Goal: Check status: Check status

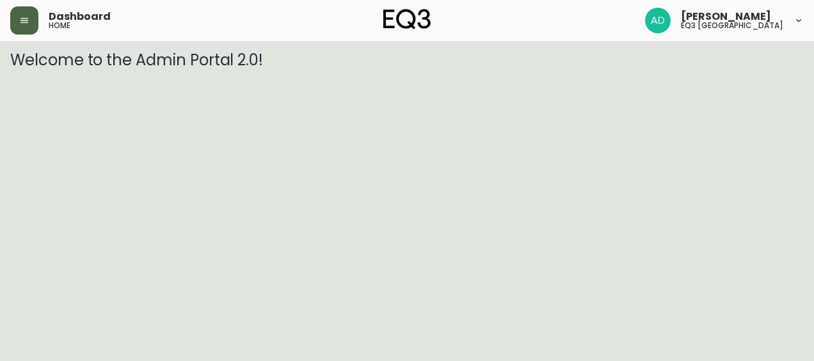
click at [13, 23] on button "button" at bounding box center [24, 20] width 28 height 28
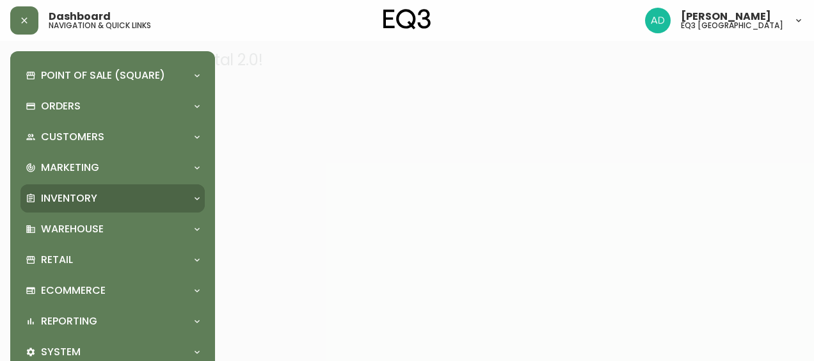
click at [52, 197] on p "Inventory" at bounding box center [69, 198] width 56 height 14
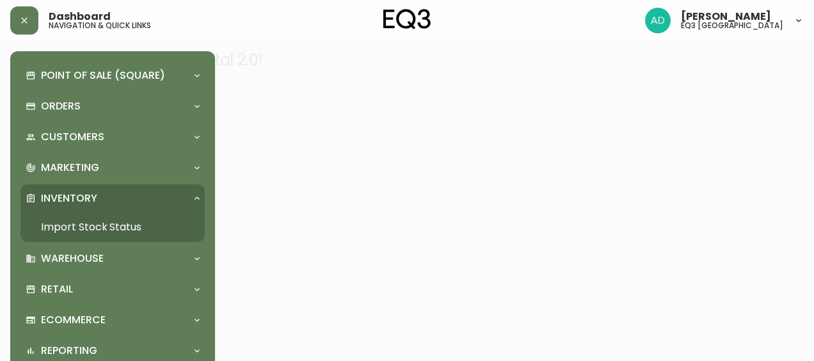
drag, startPoint x: 98, startPoint y: 226, endPoint x: 152, endPoint y: 177, distance: 73.3
click at [97, 226] on link "Import Stock Status" at bounding box center [112, 226] width 184 height 29
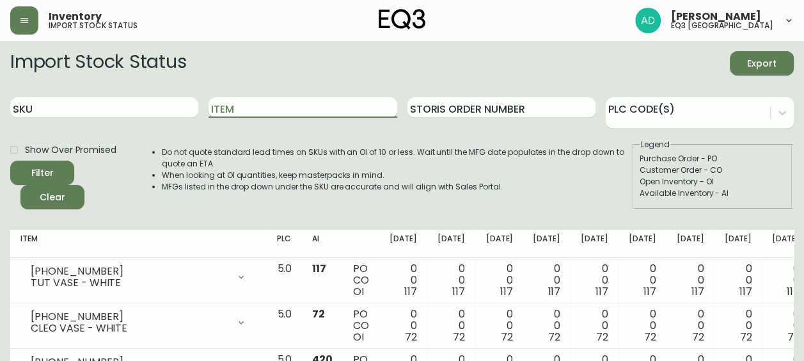
drag, startPoint x: 234, startPoint y: 111, endPoint x: 241, endPoint y: 101, distance: 11.9
click at [235, 107] on input "Item" at bounding box center [303, 107] width 188 height 20
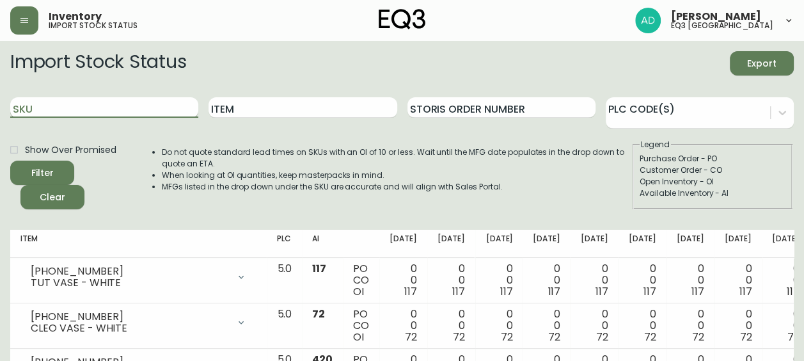
click at [32, 107] on input "SKU" at bounding box center [104, 107] width 188 height 20
click at [10, 161] on button "Filter" at bounding box center [42, 173] width 64 height 24
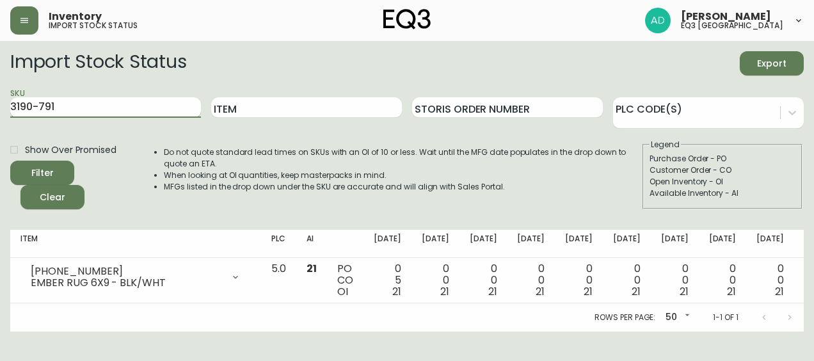
type input "3190-791"
click at [10, 161] on button "Filter" at bounding box center [42, 173] width 64 height 24
